Goal: Transaction & Acquisition: Purchase product/service

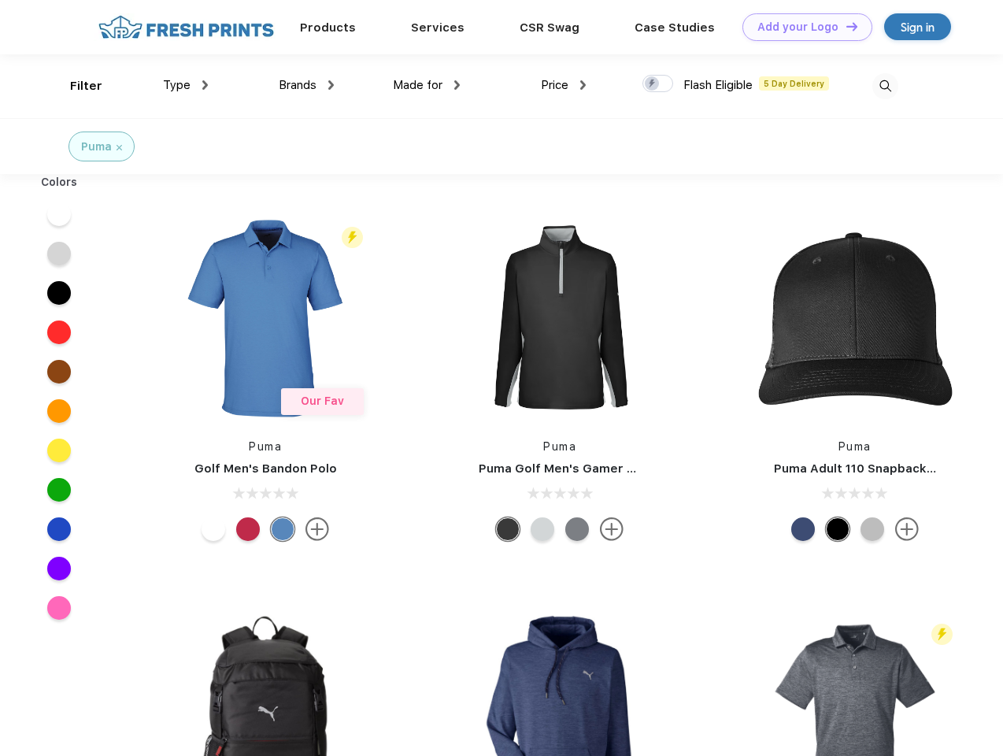
click at [801, 27] on link "Add your Logo Design Tool" at bounding box center [807, 27] width 130 height 28
click at [0, 0] on div "Design Tool" at bounding box center [0, 0] width 0 height 0
click at [844, 26] on link "Add your Logo Design Tool" at bounding box center [807, 27] width 130 height 28
click at [76, 86] on div "Filter" at bounding box center [86, 86] width 32 height 18
click at [186, 85] on span "Type" at bounding box center [177, 85] width 28 height 14
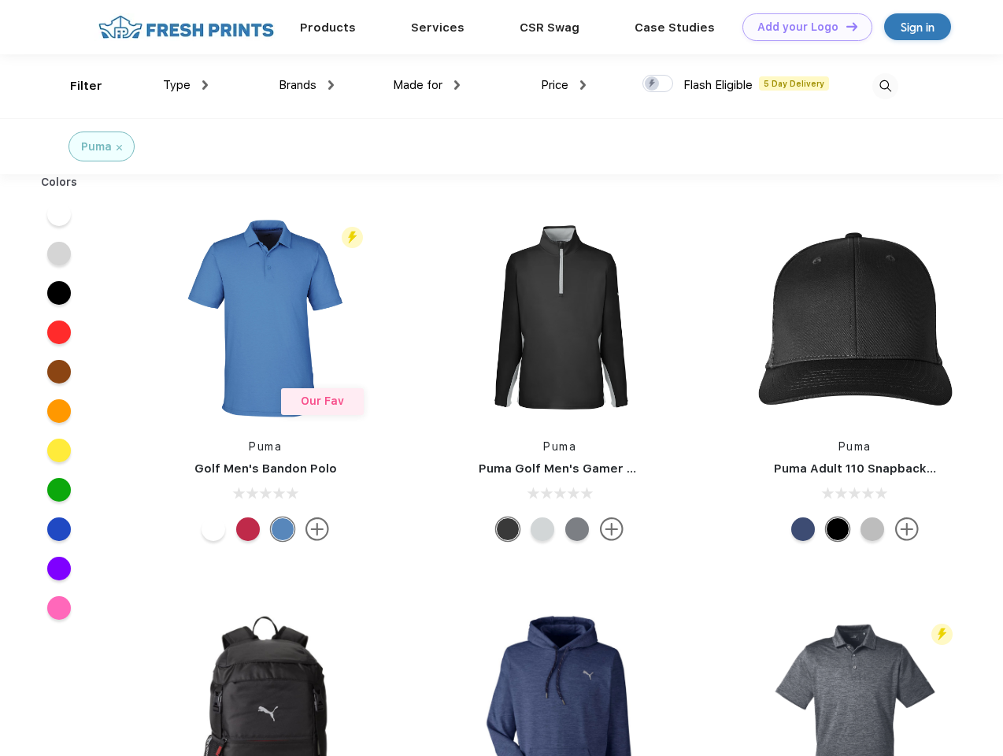
click at [306, 85] on span "Brands" at bounding box center [298, 85] width 38 height 14
click at [427, 85] on span "Made for" at bounding box center [418, 85] width 50 height 14
click at [564, 85] on span "Price" at bounding box center [555, 85] width 28 height 14
click at [658, 84] on div at bounding box center [657, 83] width 31 height 17
click at [652, 84] on input "checkbox" at bounding box center [647, 79] width 10 height 10
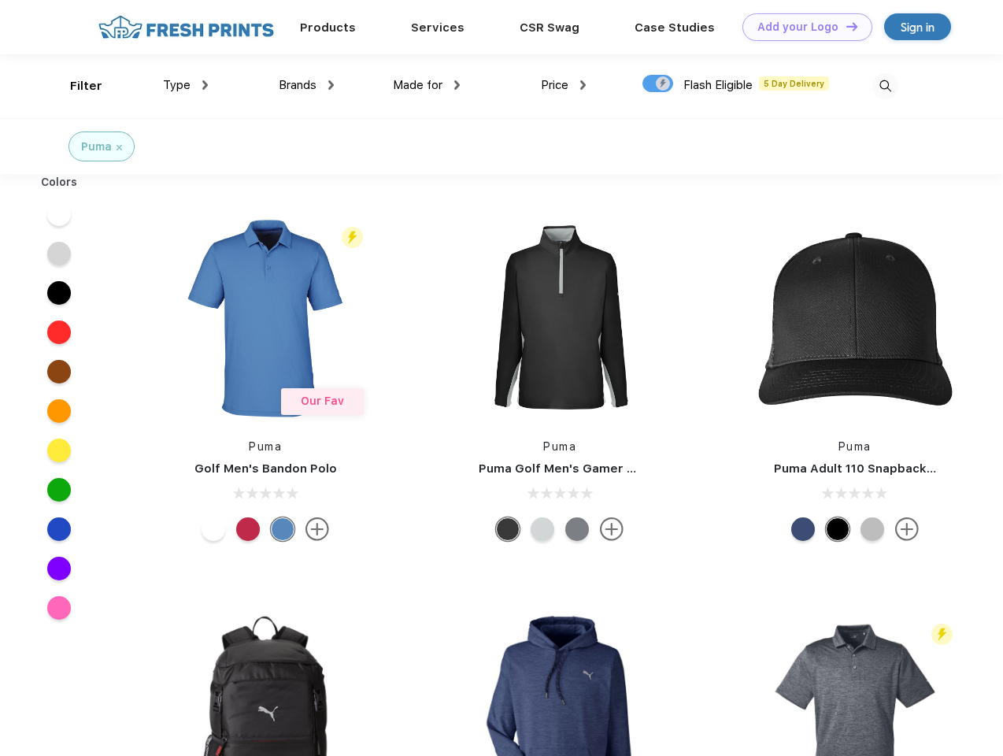
click at [885, 86] on img at bounding box center [885, 86] width 26 height 26
